Goal: Information Seeking & Learning: Learn about a topic

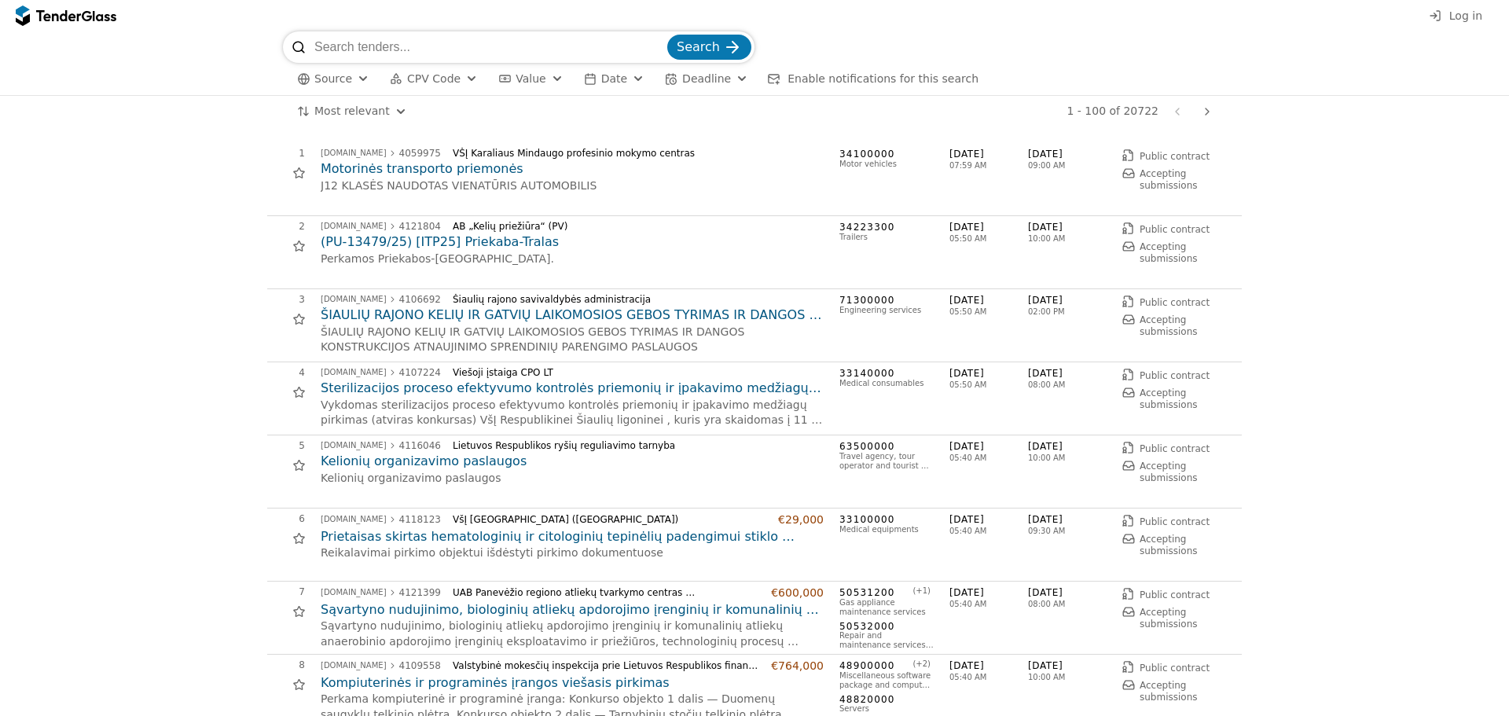
click at [426, 78] on span "CPV Code" at bounding box center [433, 78] width 53 height 13
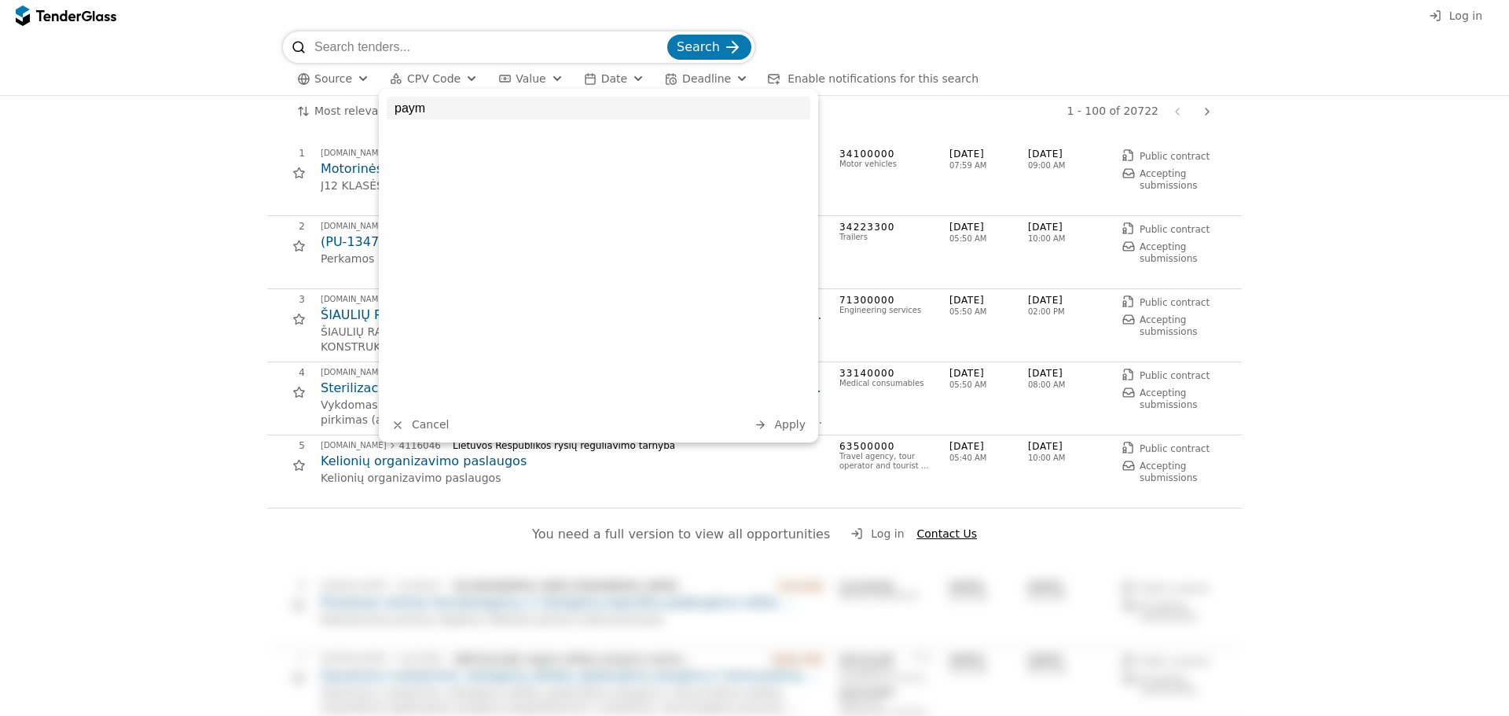
type input "pay"
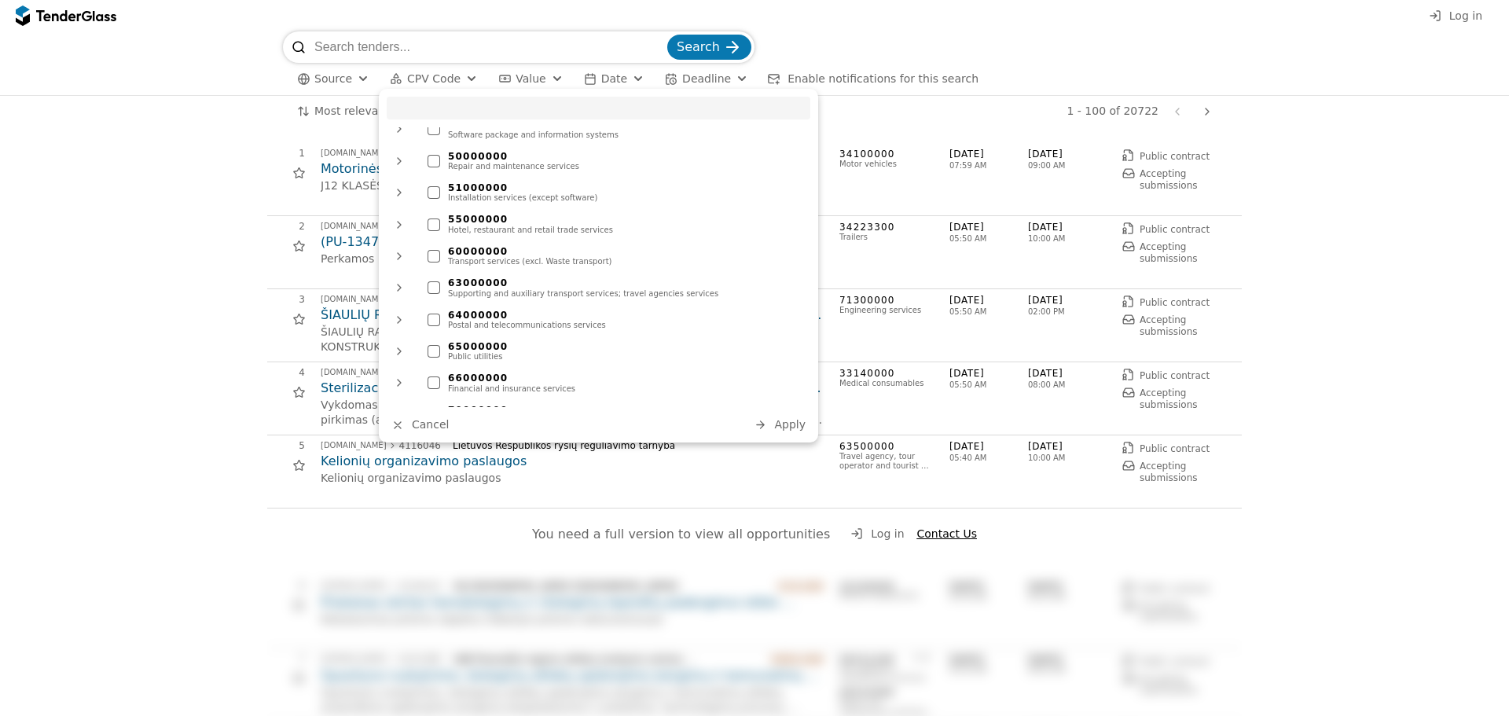
scroll to position [781, 0]
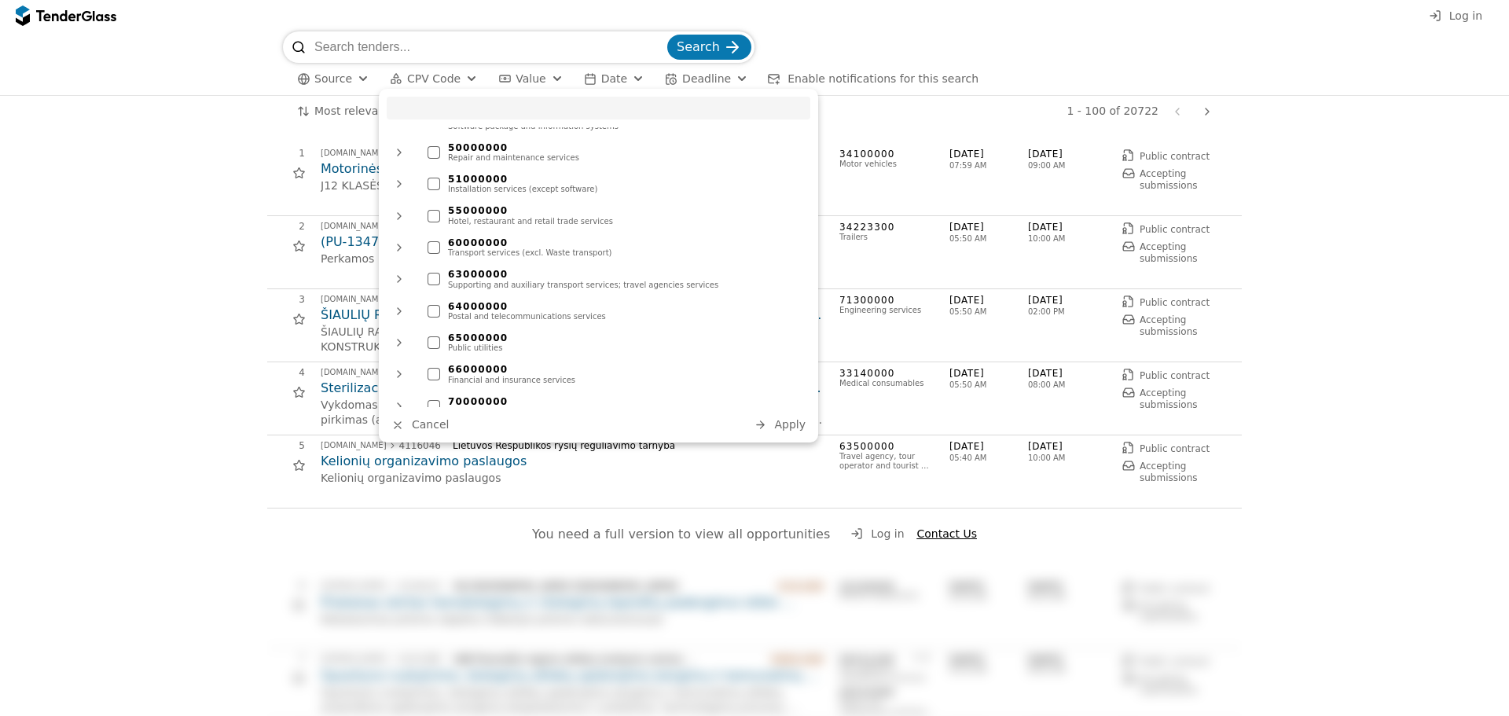
click at [432, 368] on div at bounding box center [434, 374] width 13 height 13
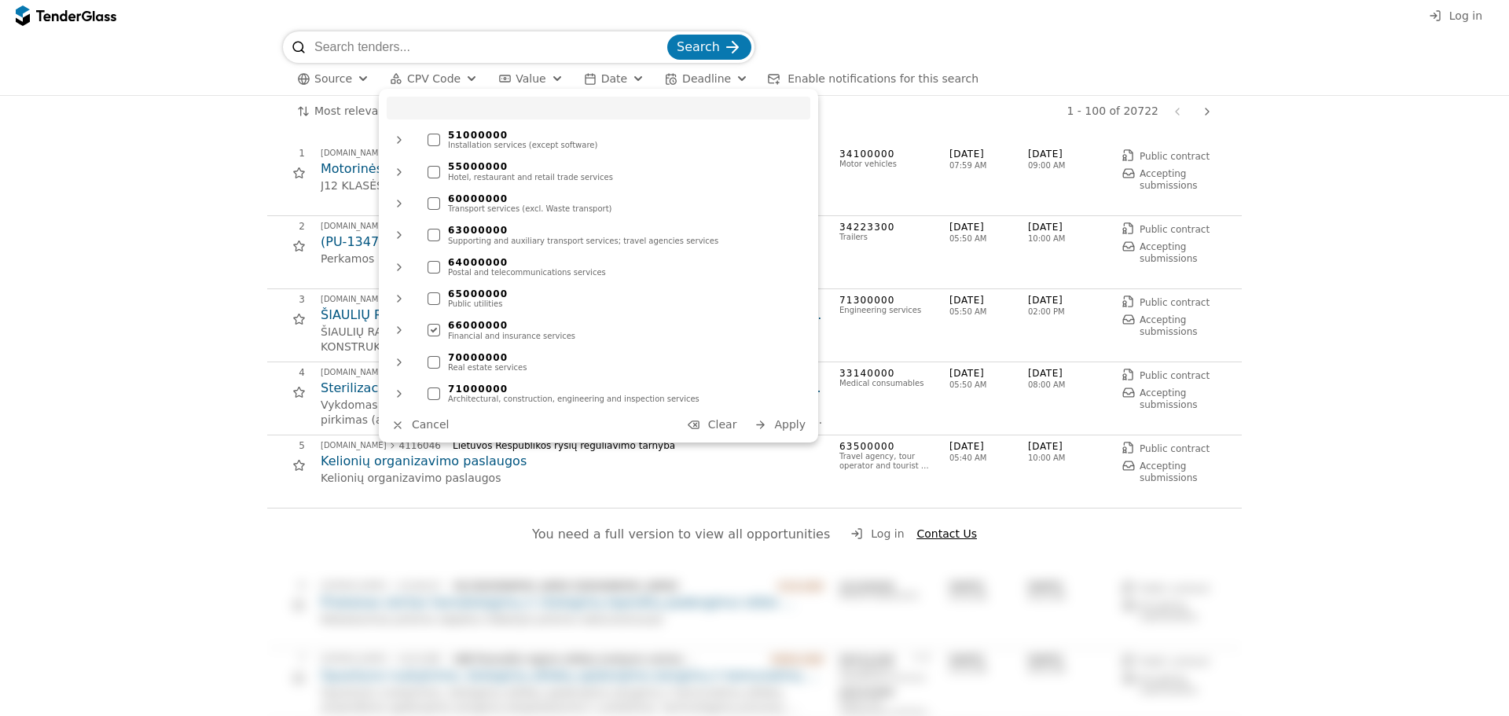
scroll to position [860, 0]
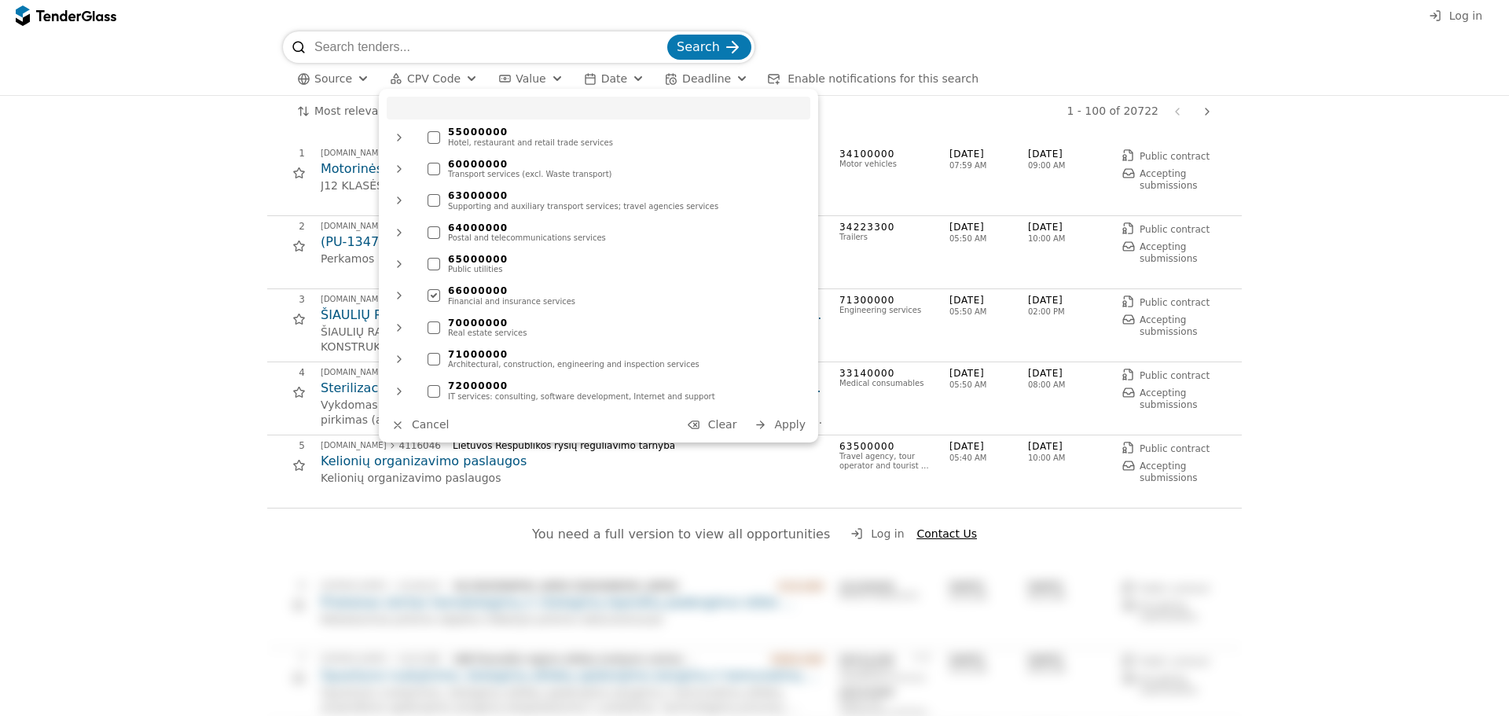
click at [399, 275] on div at bounding box center [399, 295] width 38 height 41
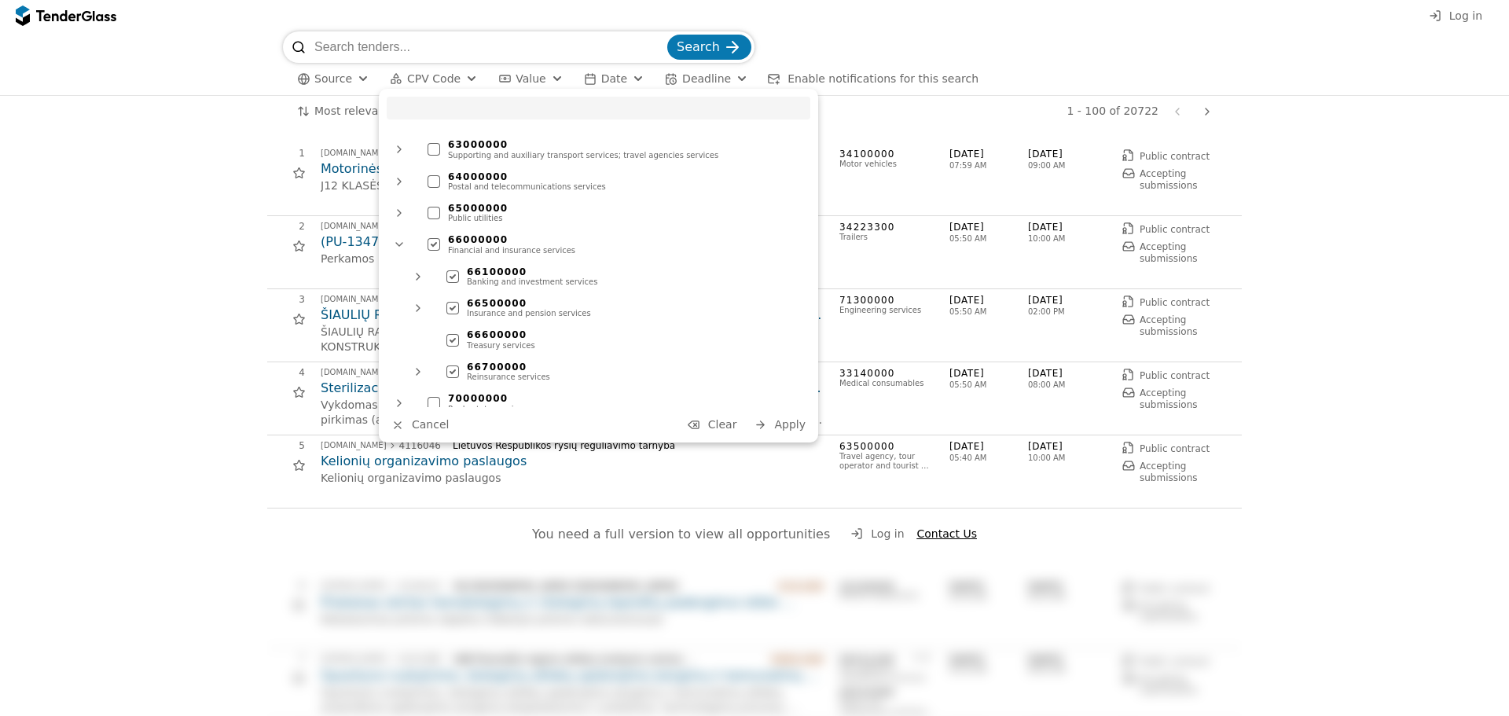
scroll to position [938, 0]
click at [452, 328] on div at bounding box center [452, 343] width 55 height 53
click at [455, 295] on div at bounding box center [452, 312] width 55 height 53
click at [457, 264] on div at bounding box center [452, 280] width 55 height 53
click at [802, 424] on span "Apply" at bounding box center [789, 424] width 31 height 13
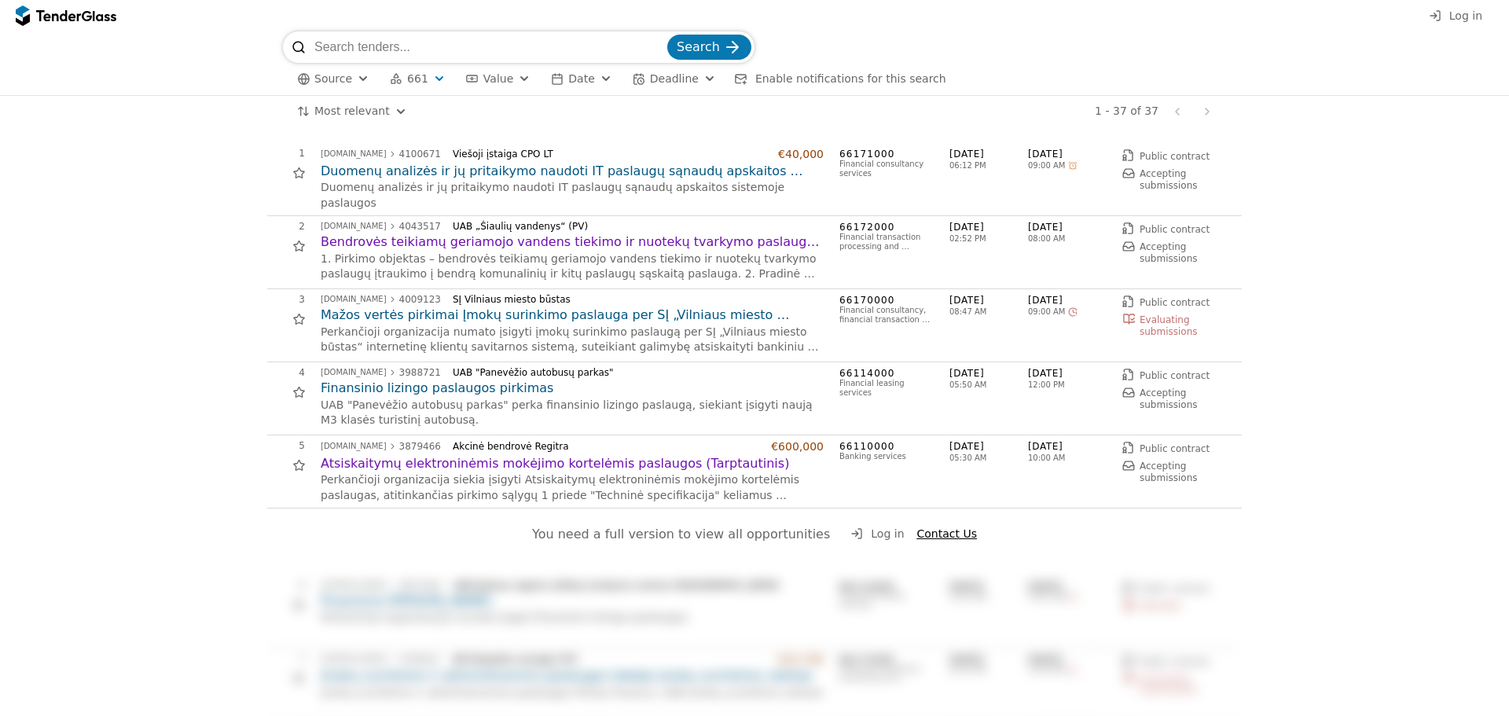
click at [449, 42] on input "search" at bounding box center [489, 46] width 350 height 31
type input "elekto"
type input "mokejimo kortelemis"
click at [667, 35] on button "Search" at bounding box center [709, 47] width 84 height 25
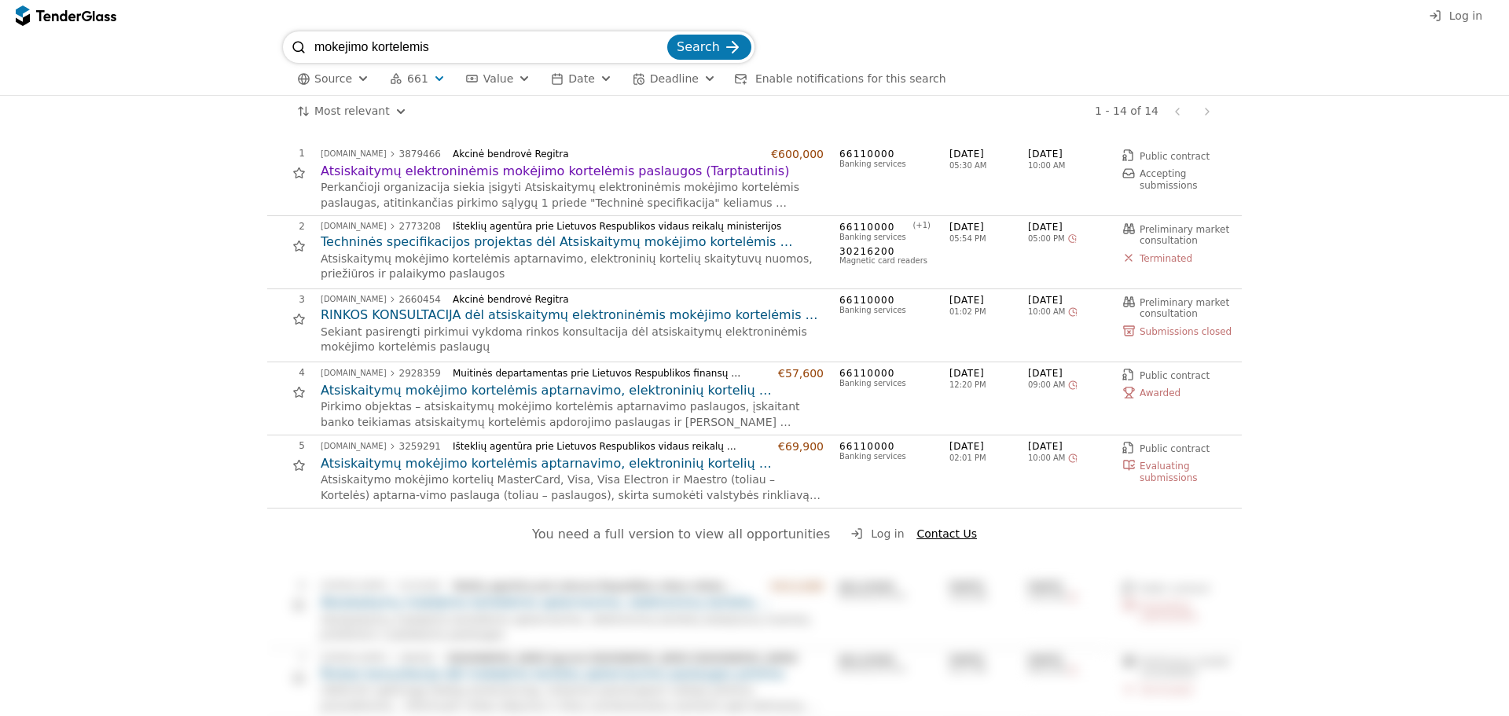
drag, startPoint x: 567, startPoint y: 463, endPoint x: 242, endPoint y: 480, distance: 325.8
click at [246, 478] on div "1 [DOMAIN_NAME] 3879466 Akcinė bendrovė Regitra €600,000 Atsiskaitymų elektroni…" at bounding box center [754, 687] width 1493 height 1121
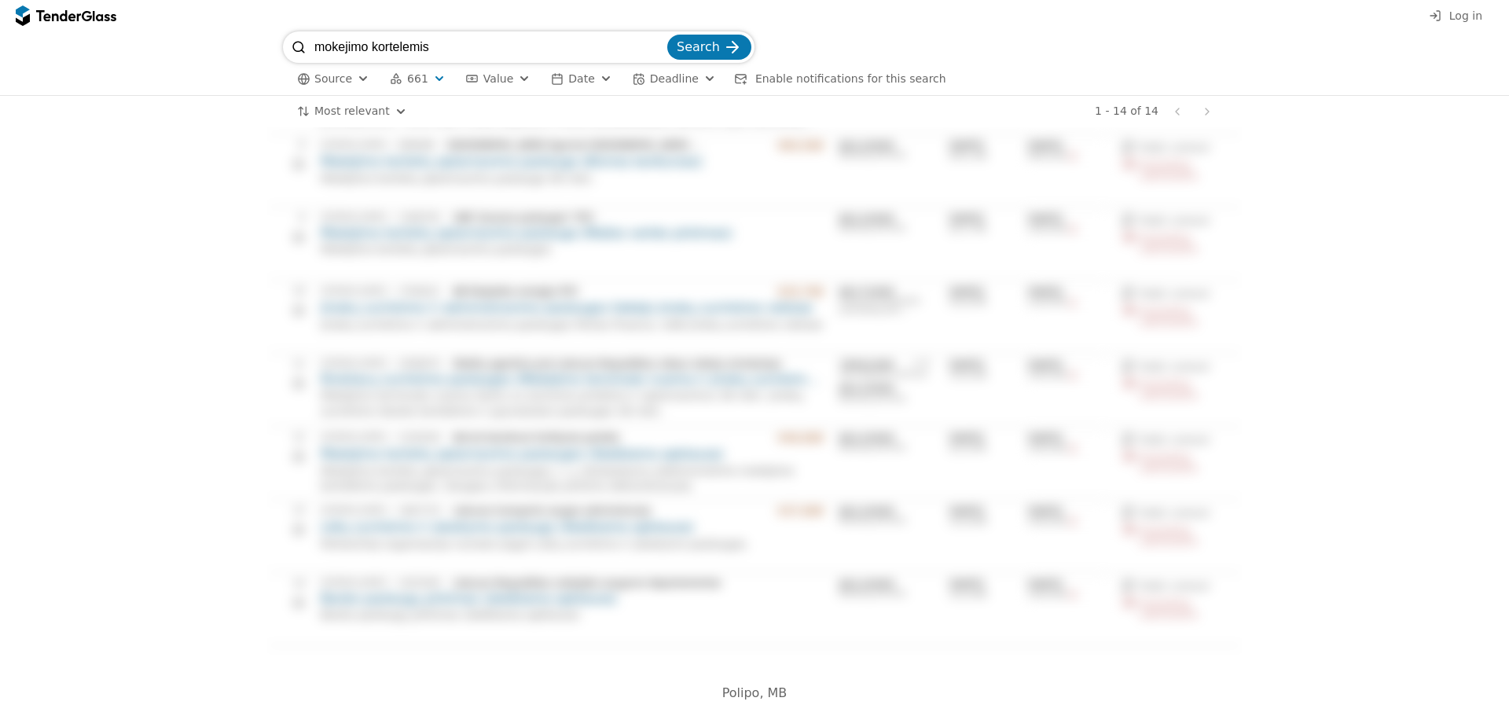
scroll to position [37, 0]
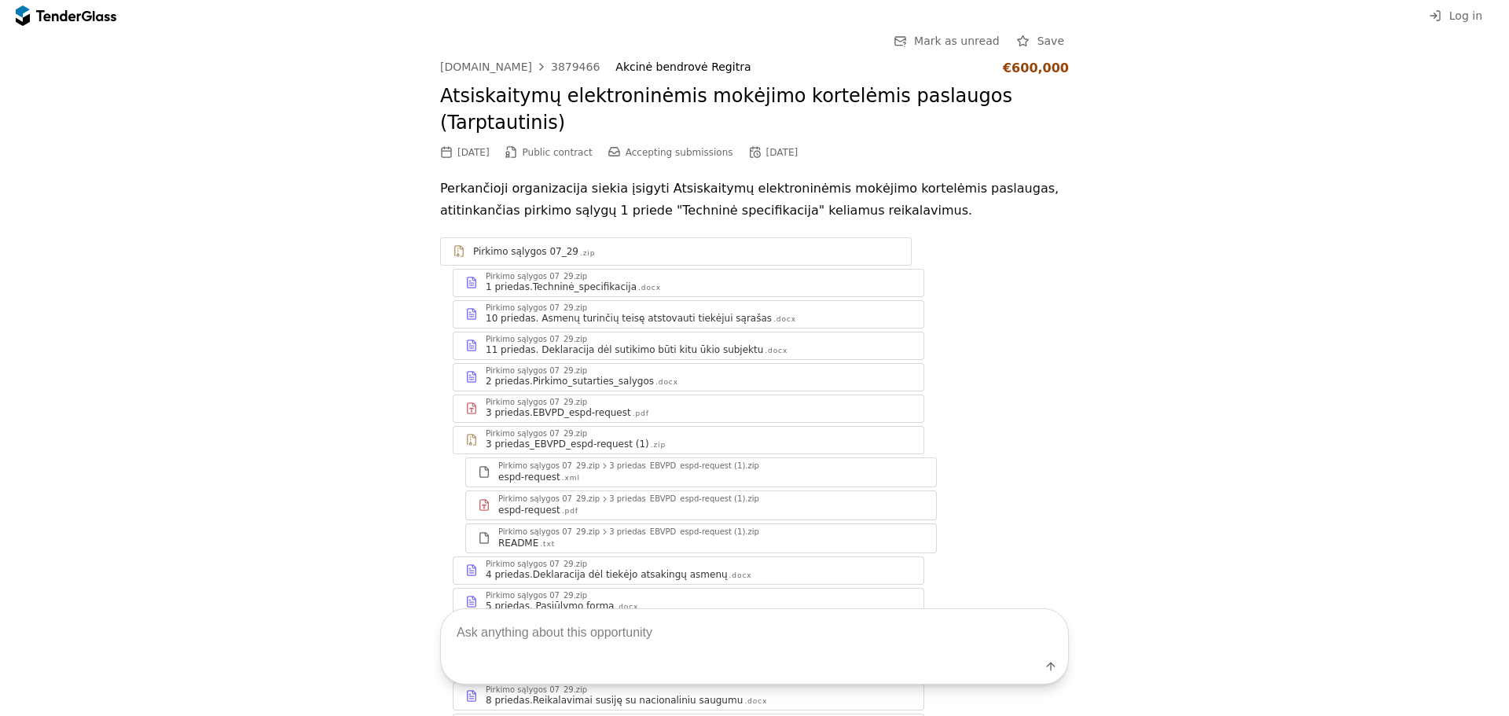
scroll to position [79, 0]
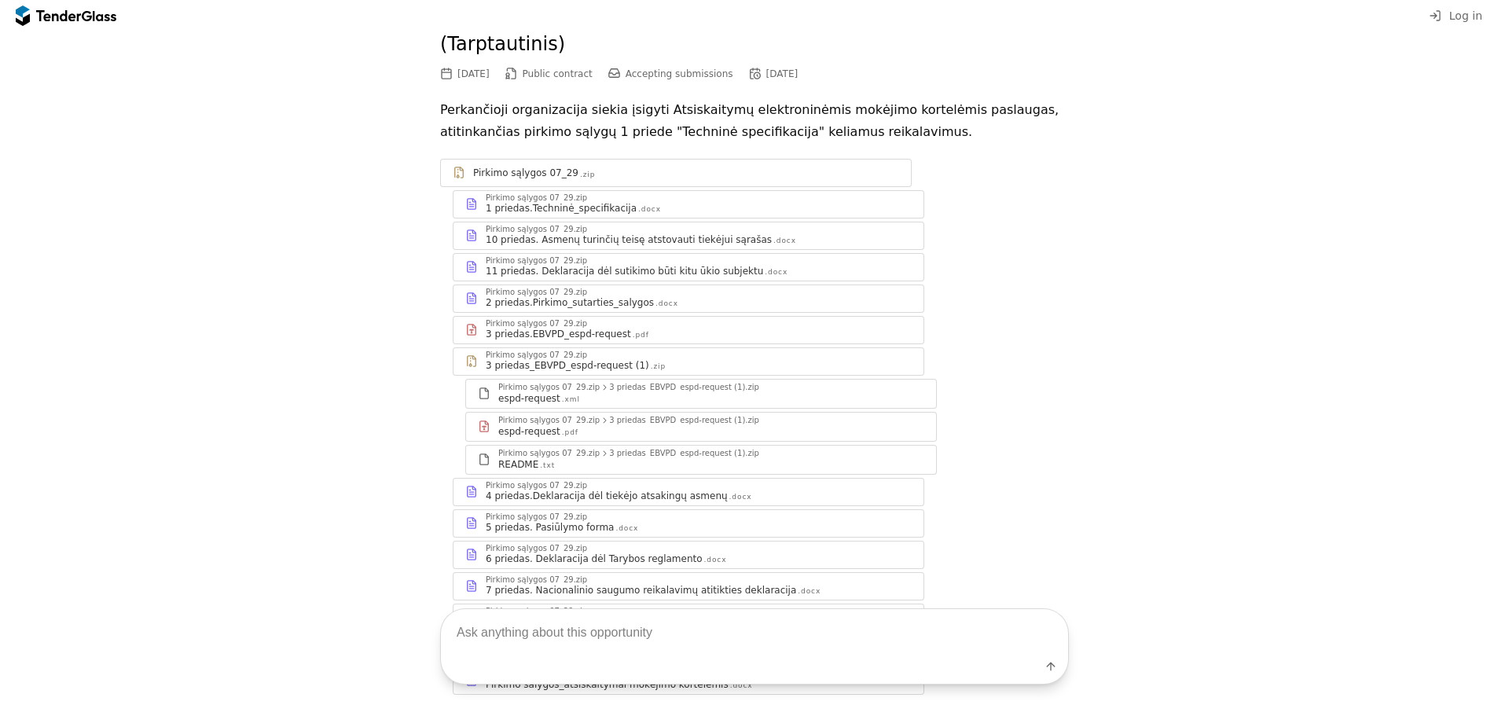
click at [603, 202] on div "1 priedas.Techninė_specifikacija" at bounding box center [561, 208] width 151 height 13
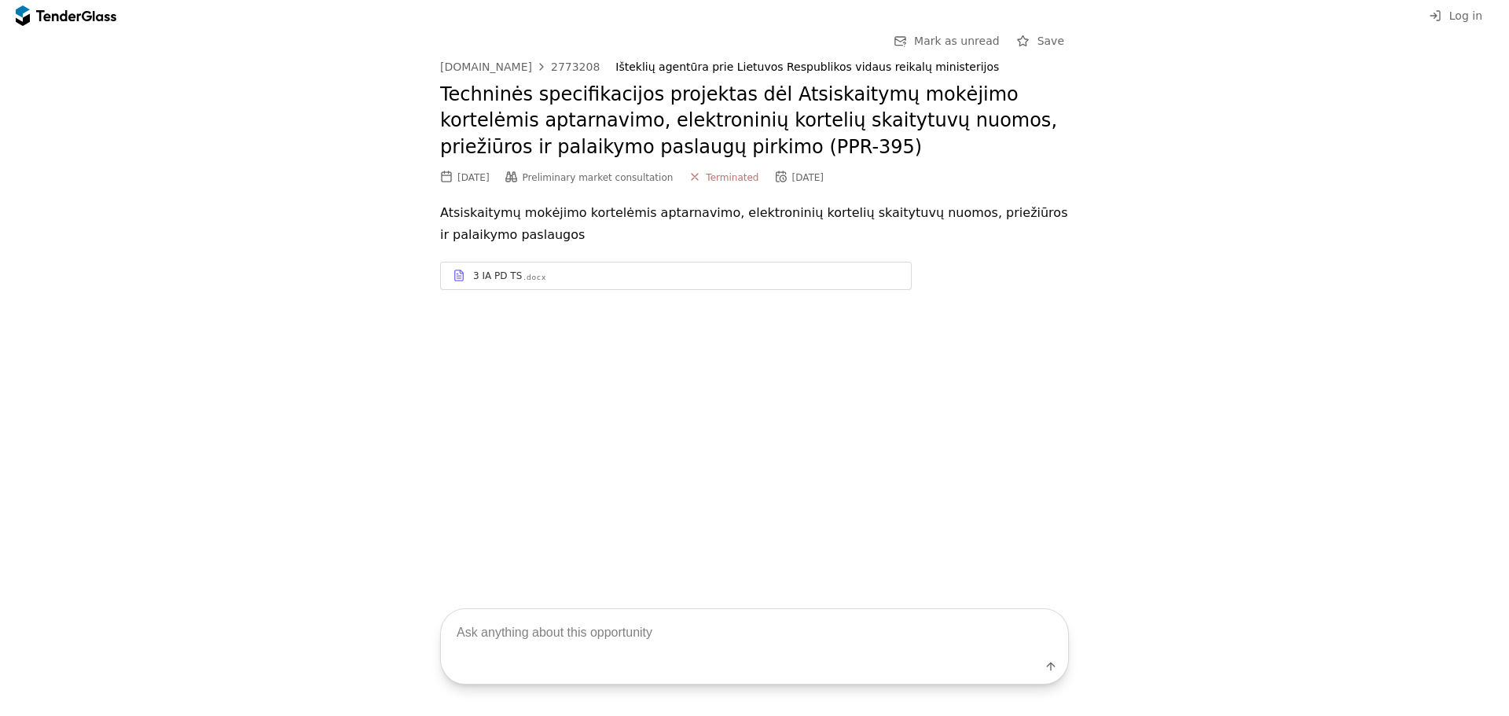
click at [666, 283] on div "3 IA PD TS .docx" at bounding box center [676, 276] width 470 height 20
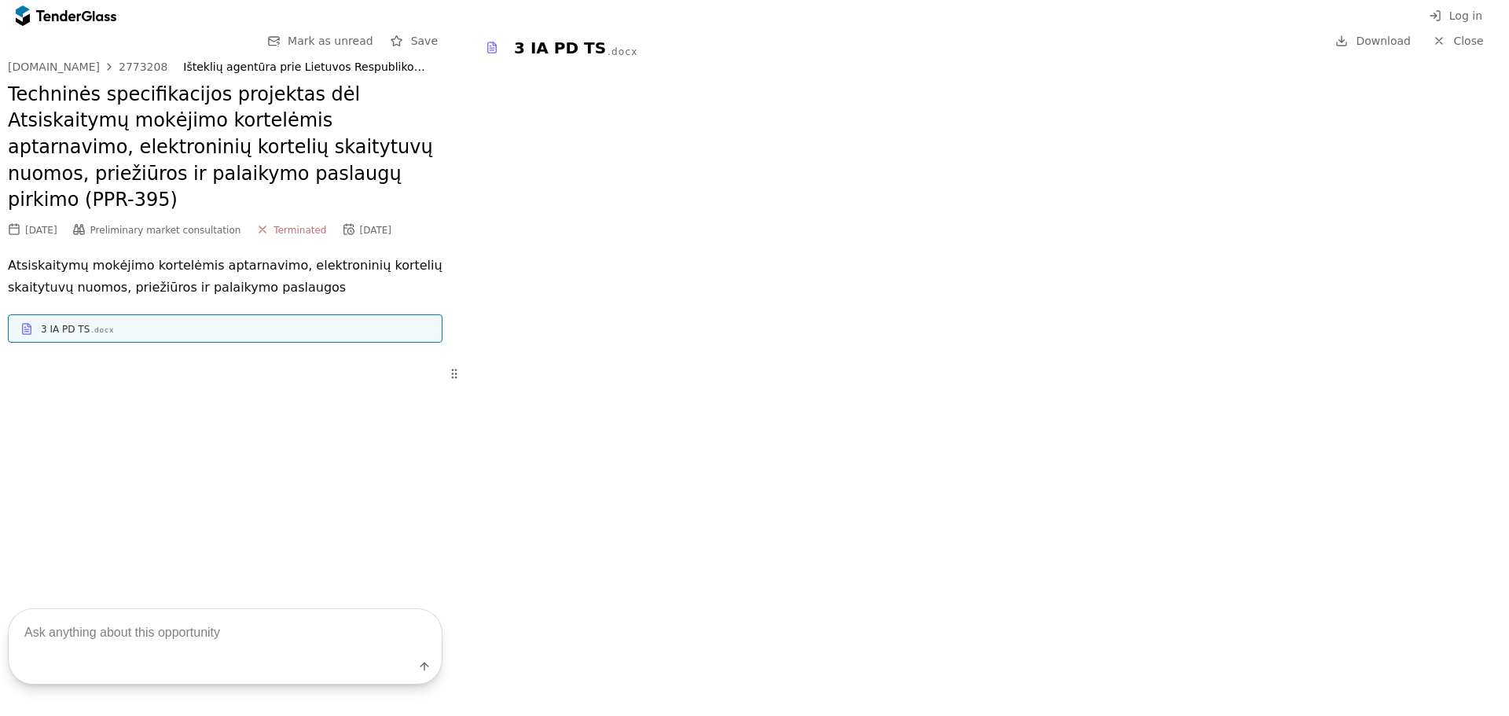
click at [189, 323] on div "3 IA PD TS .docx" at bounding box center [235, 329] width 389 height 13
